Goal: Find specific page/section

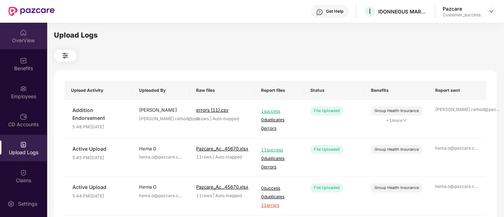
click at [18, 46] on div "OverView" at bounding box center [23, 36] width 47 height 27
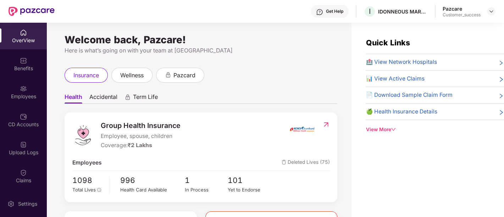
click at [494, 15] on div at bounding box center [491, 11] width 9 height 9
click at [491, 11] on img at bounding box center [491, 12] width 6 height 6
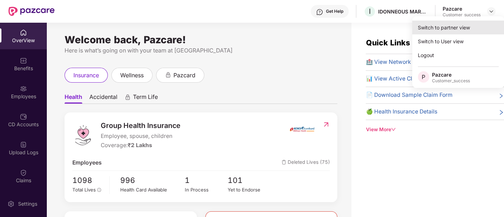
click at [462, 29] on div "Switch to partner view" at bounding box center [458, 28] width 92 height 14
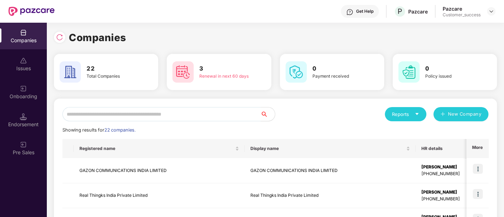
click at [175, 111] on input "text" at bounding box center [161, 114] width 198 height 14
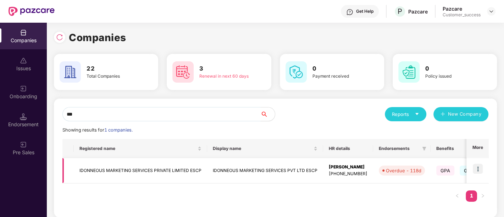
type input "***"
click at [170, 171] on td "IDONNEOUS MARKETING SERVICES PRIVATE LIMITED ESCP" at bounding box center [140, 170] width 133 height 25
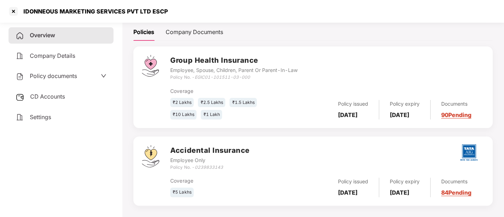
scroll to position [108, 0]
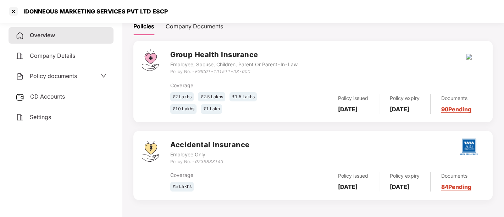
click at [213, 69] on icon "EGIC01-101511-03-000" at bounding box center [221, 71] width 55 height 5
click at [246, 72] on div "Policy No. - EGIC01-101511-03-000" at bounding box center [233, 71] width 127 height 7
